Goal: Information Seeking & Learning: Learn about a topic

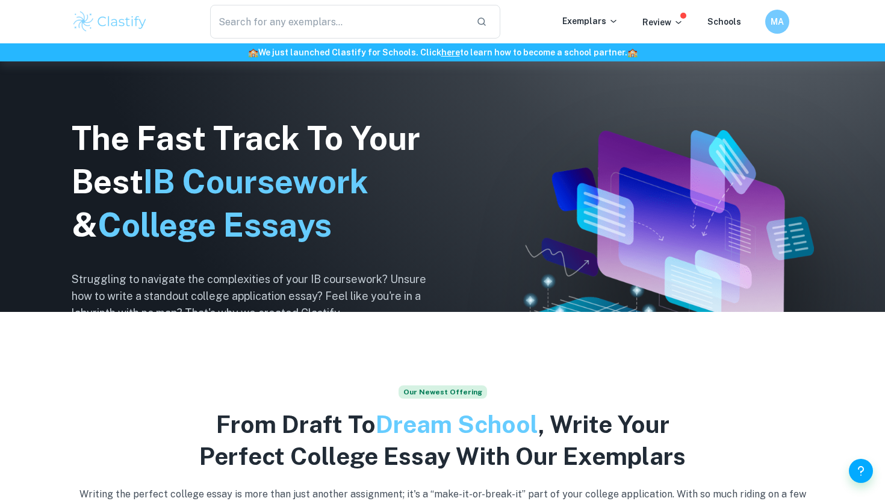
scroll to position [207, 0]
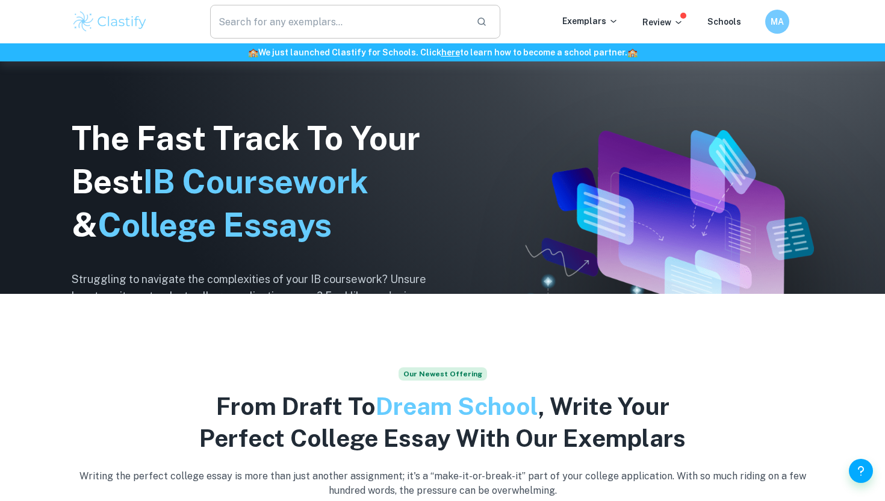
click at [362, 8] on input "text" at bounding box center [338, 22] width 256 height 34
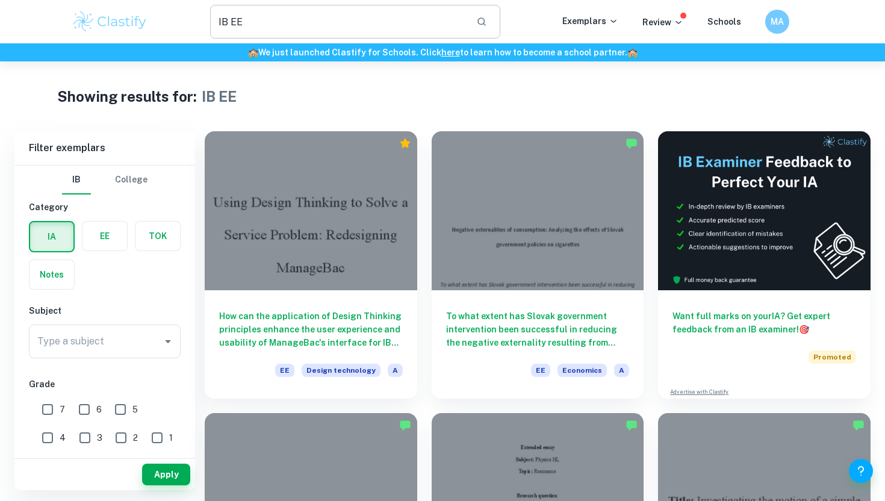
click at [302, 24] on input "IB EE" at bounding box center [338, 22] width 256 height 34
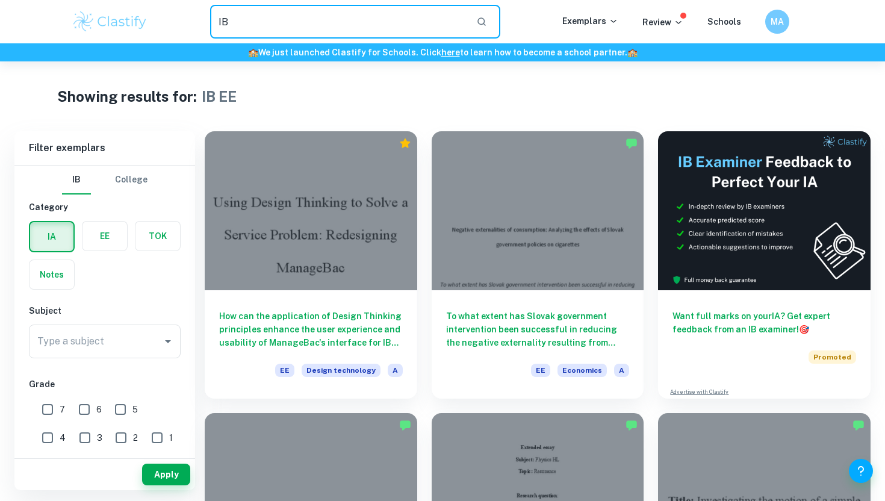
type input "I"
click at [302, 24] on input "B" at bounding box center [338, 22] width 256 height 34
type input "Business EE"
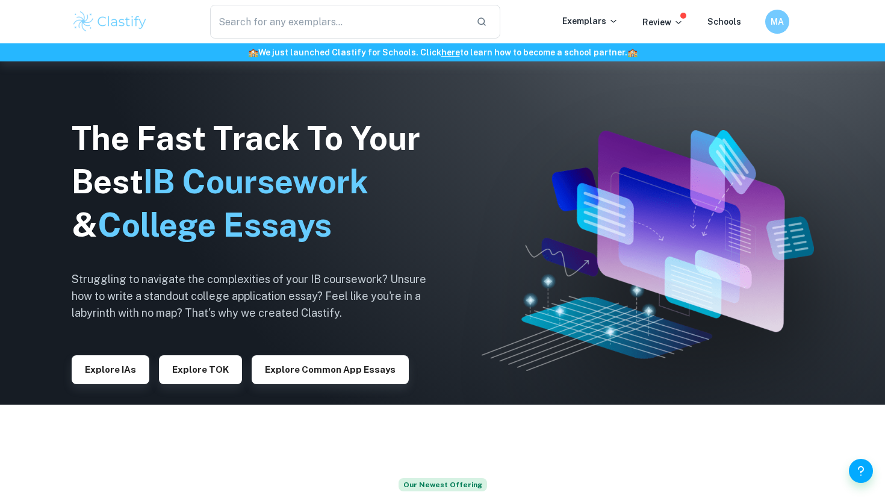
scroll to position [112, 0]
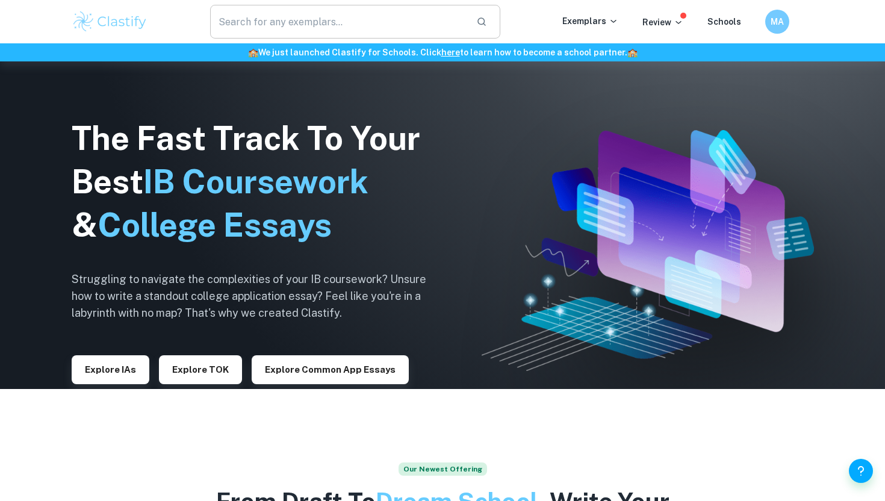
click at [392, 29] on input "text" at bounding box center [338, 22] width 256 height 34
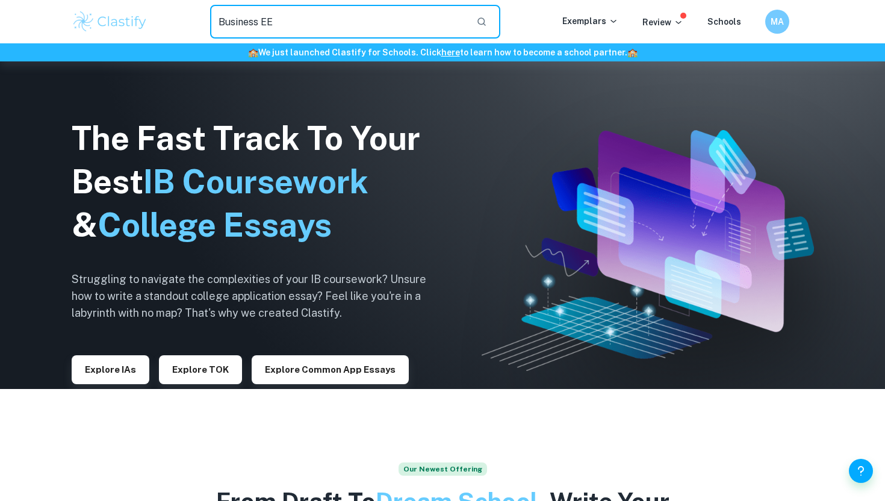
type input "Business EE"
